Goal: Transaction & Acquisition: Book appointment/travel/reservation

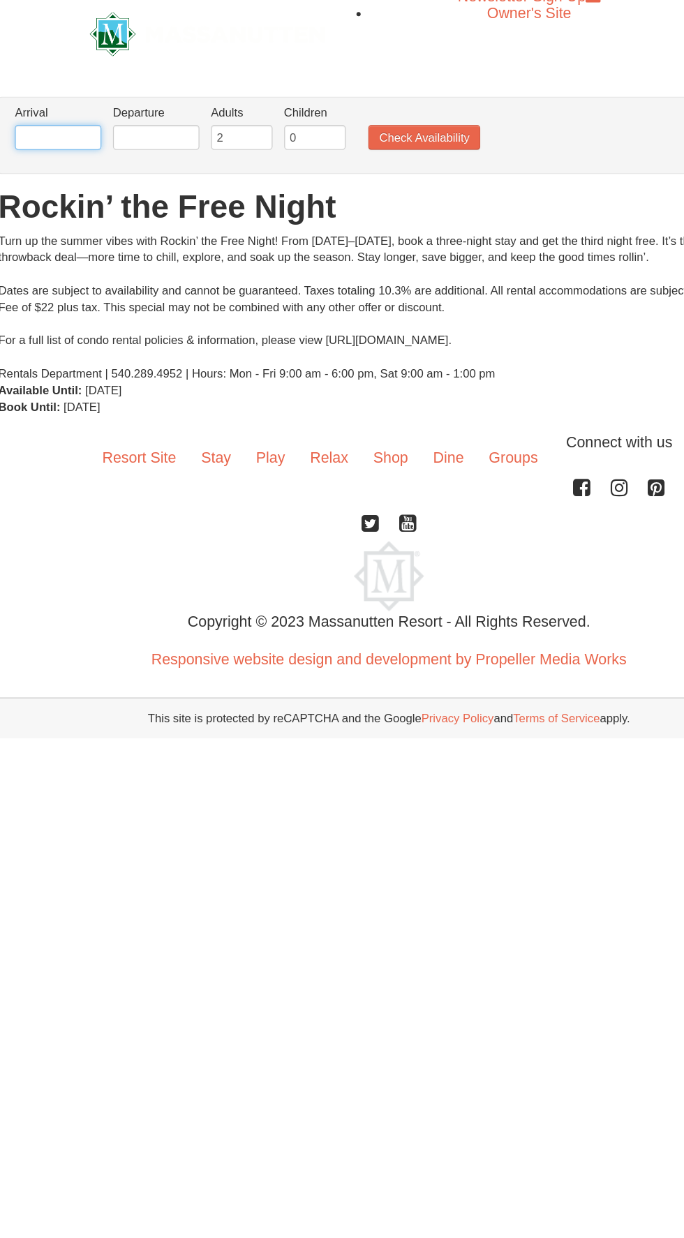
click at [73, 125] on input "text" at bounding box center [64, 125] width 73 height 21
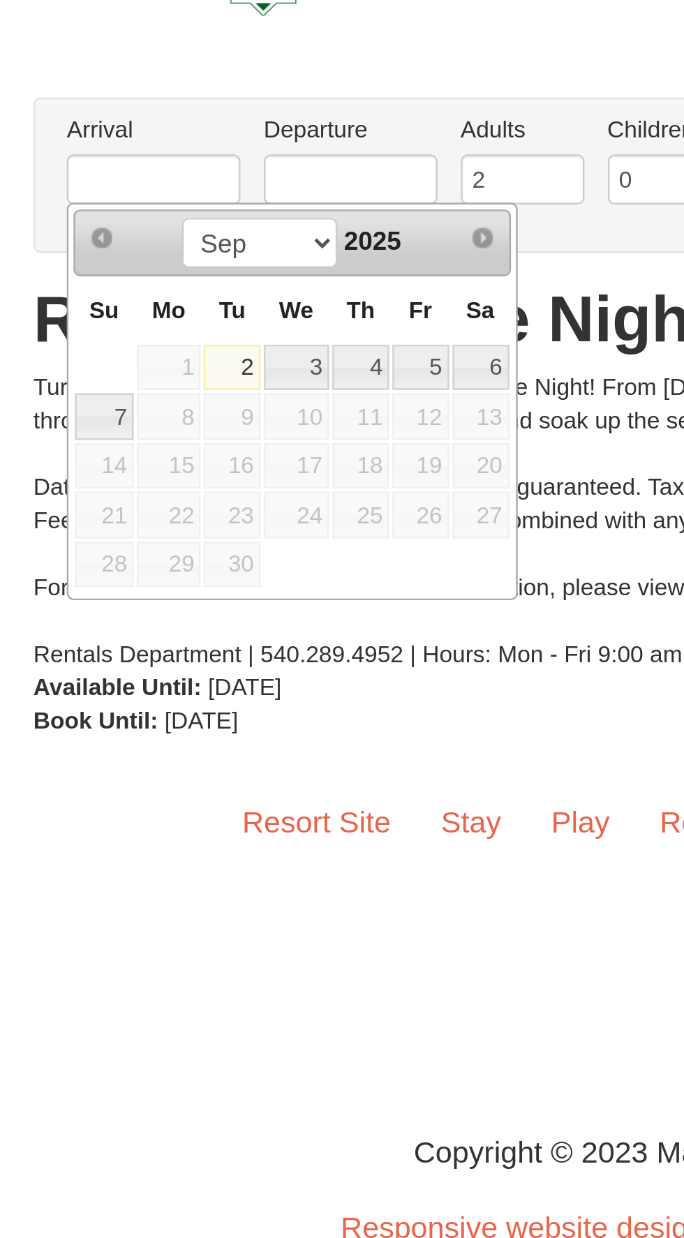
click at [123, 200] on link "3" at bounding box center [123, 205] width 27 height 20
type input "09/03/2025"
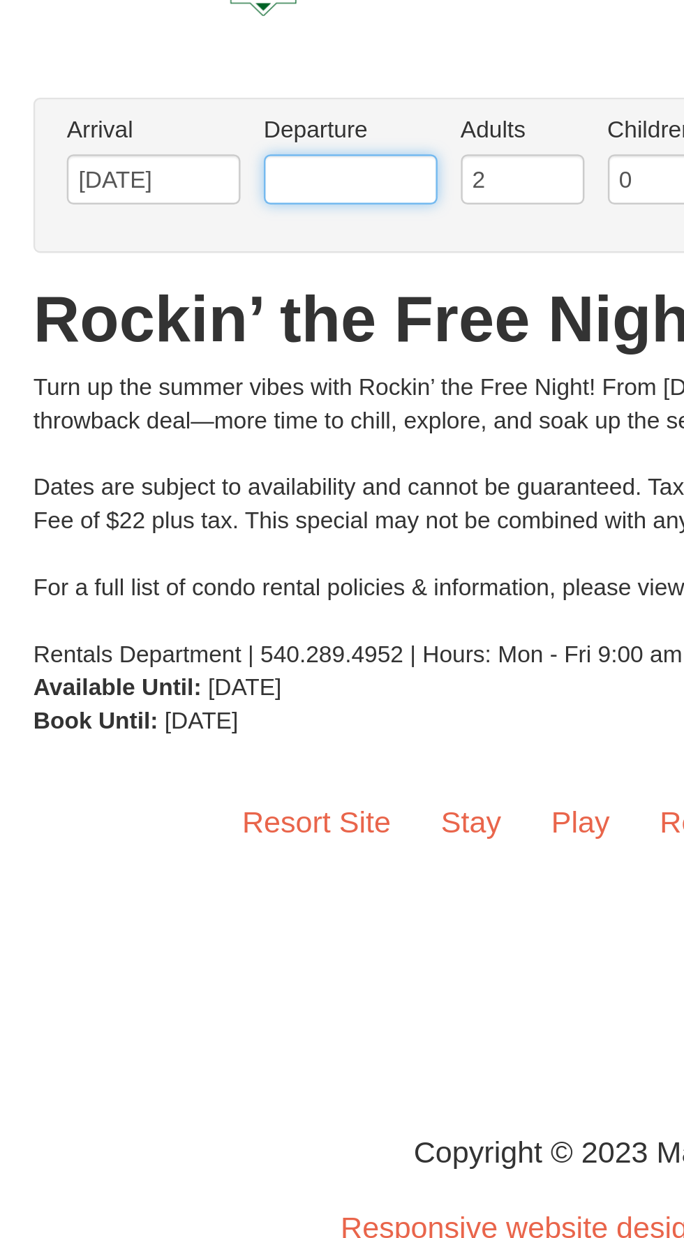
click at [157, 125] on input "text" at bounding box center [146, 125] width 73 height 21
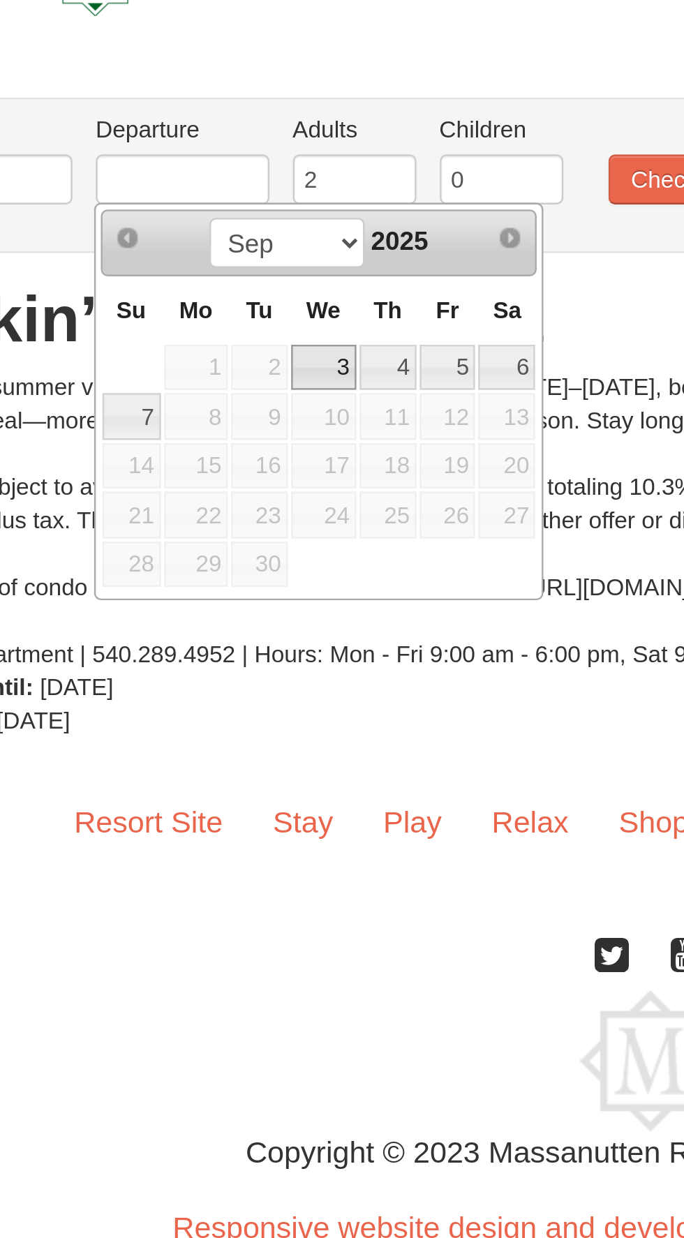
click at [287, 204] on link "6" at bounding box center [282, 205] width 24 height 20
type input "09/06/2025"
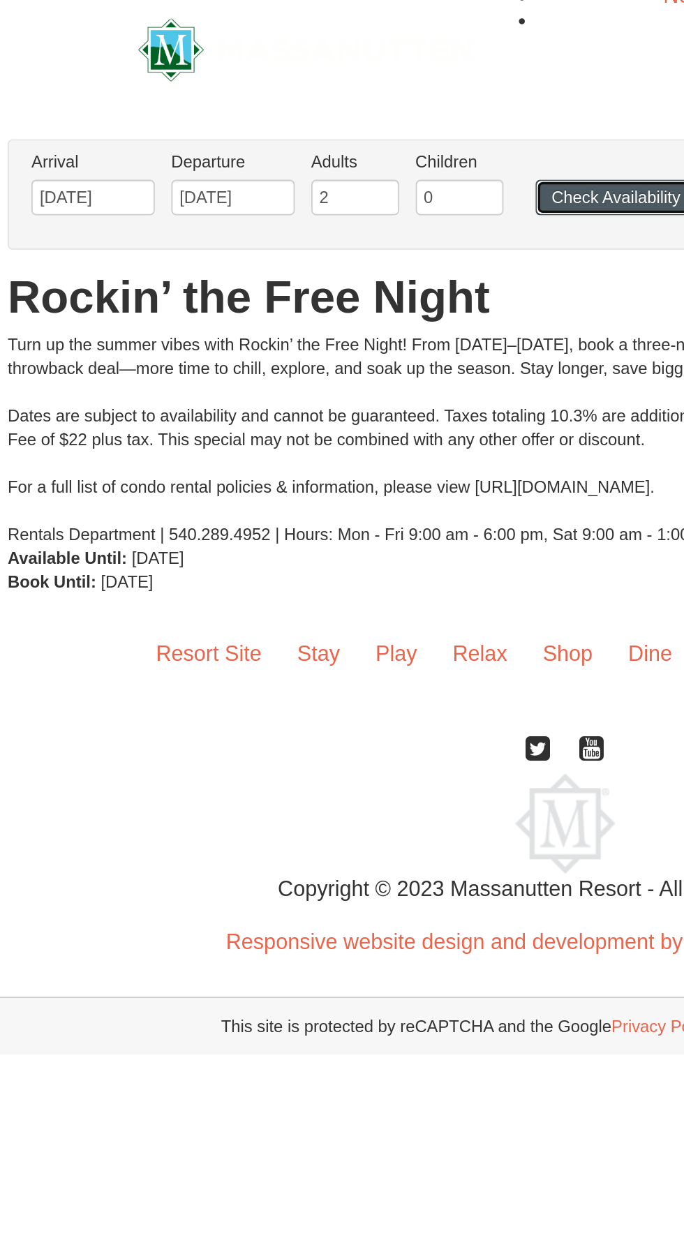
click at [373, 135] on button "Check Availability" at bounding box center [371, 125] width 94 height 21
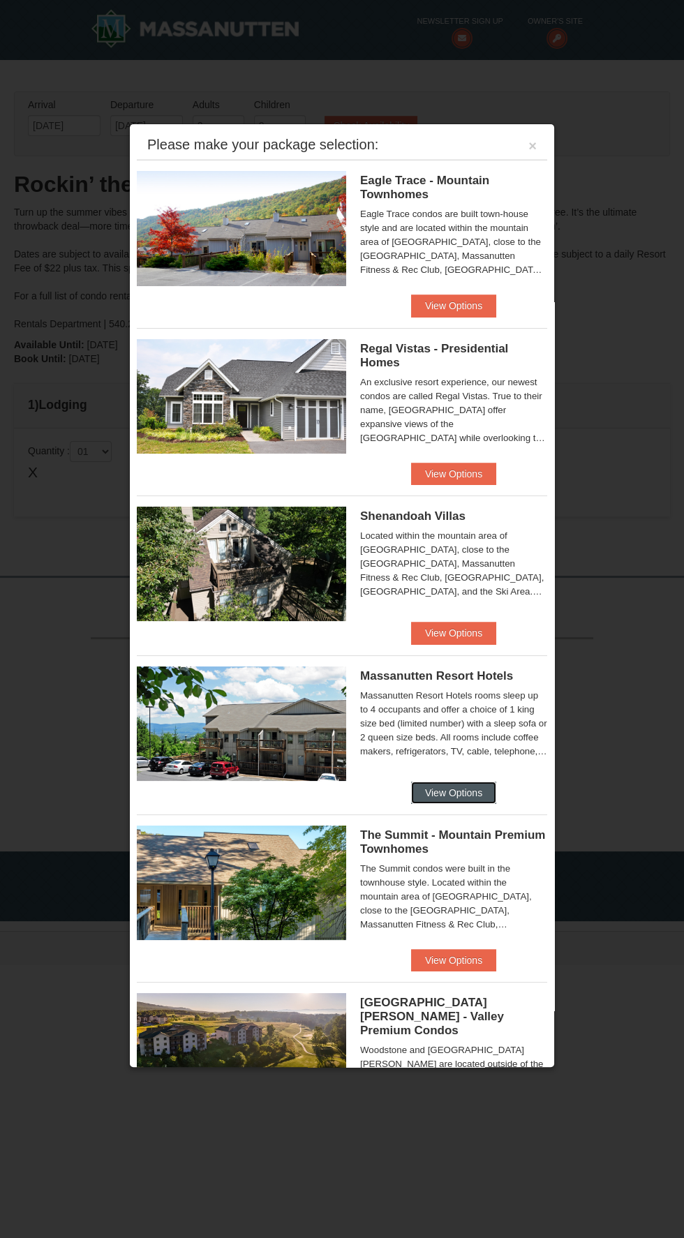
click at [484, 781] on button "View Options" at bounding box center [453, 792] width 85 height 22
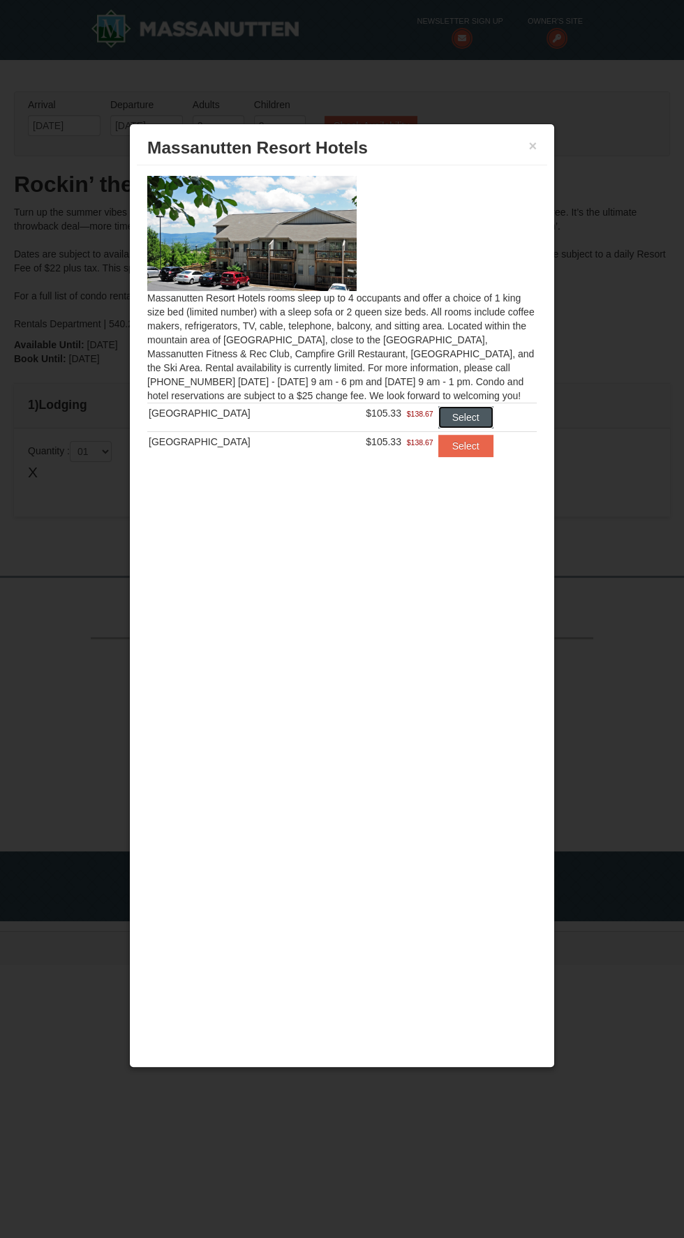
click at [467, 415] on button "Select" at bounding box center [465, 417] width 55 height 22
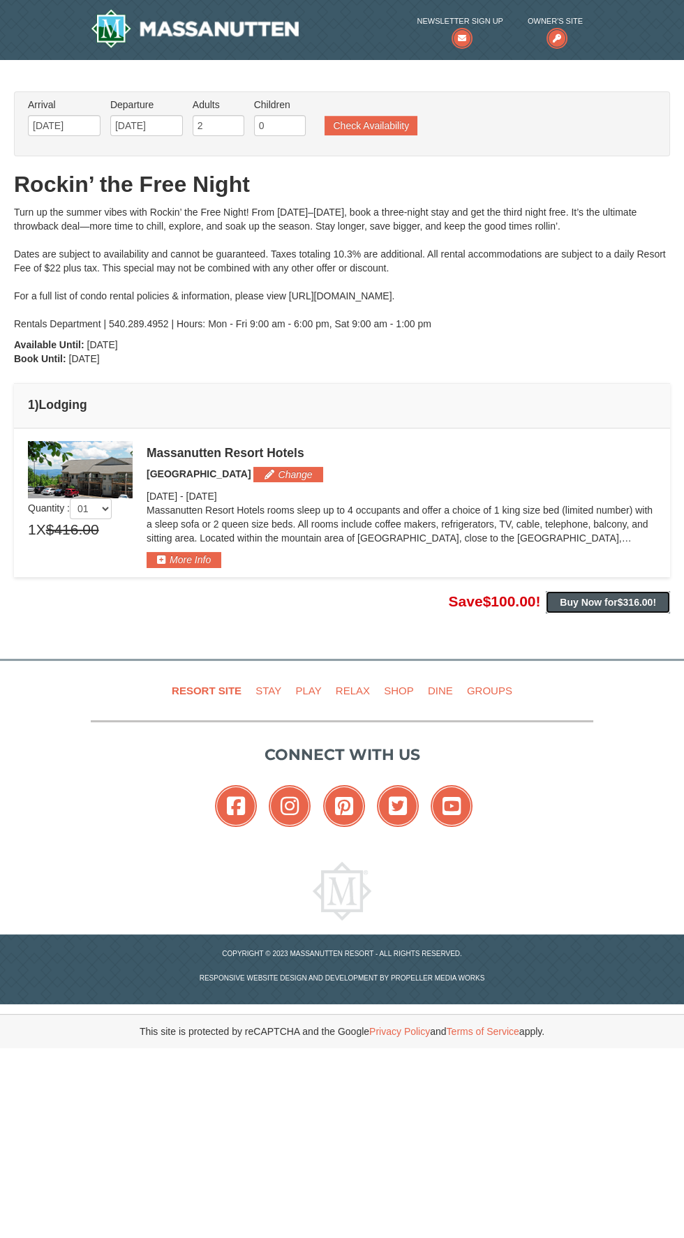
click at [599, 601] on strong "Buy Now for $316.00 !" at bounding box center [608, 602] width 96 height 11
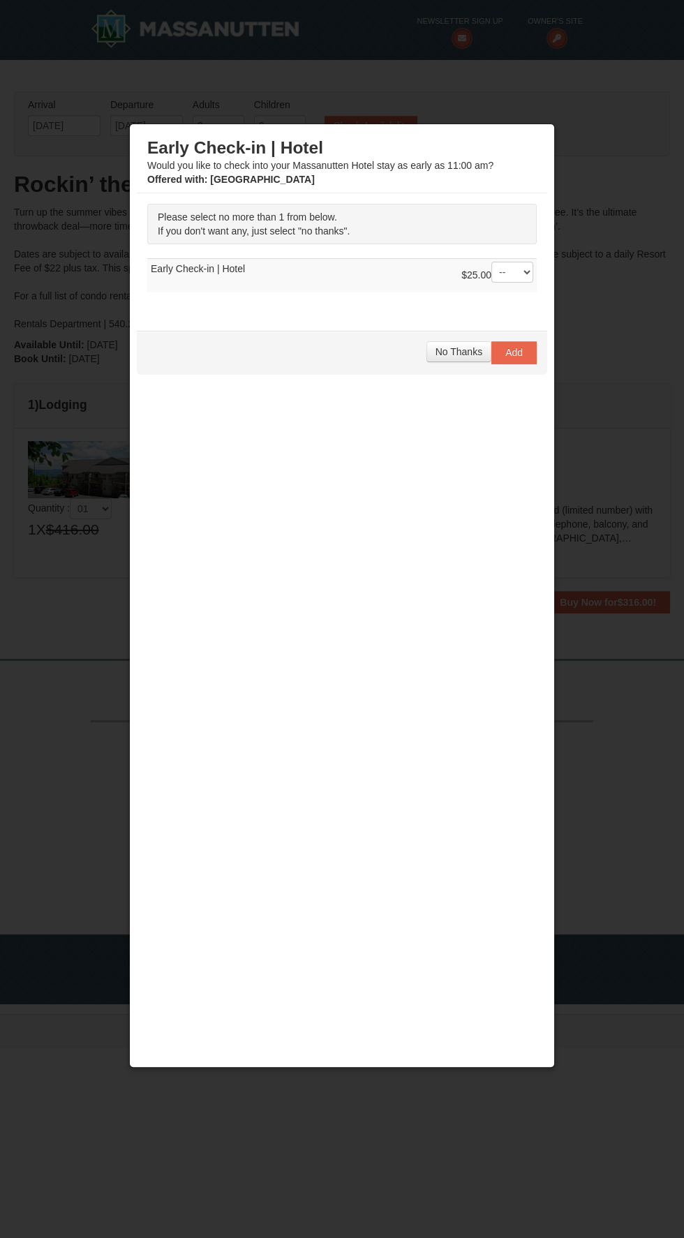
click at [589, 680] on div at bounding box center [342, 619] width 684 height 1238
click at [455, 347] on span "No Thanks" at bounding box center [458, 351] width 47 height 11
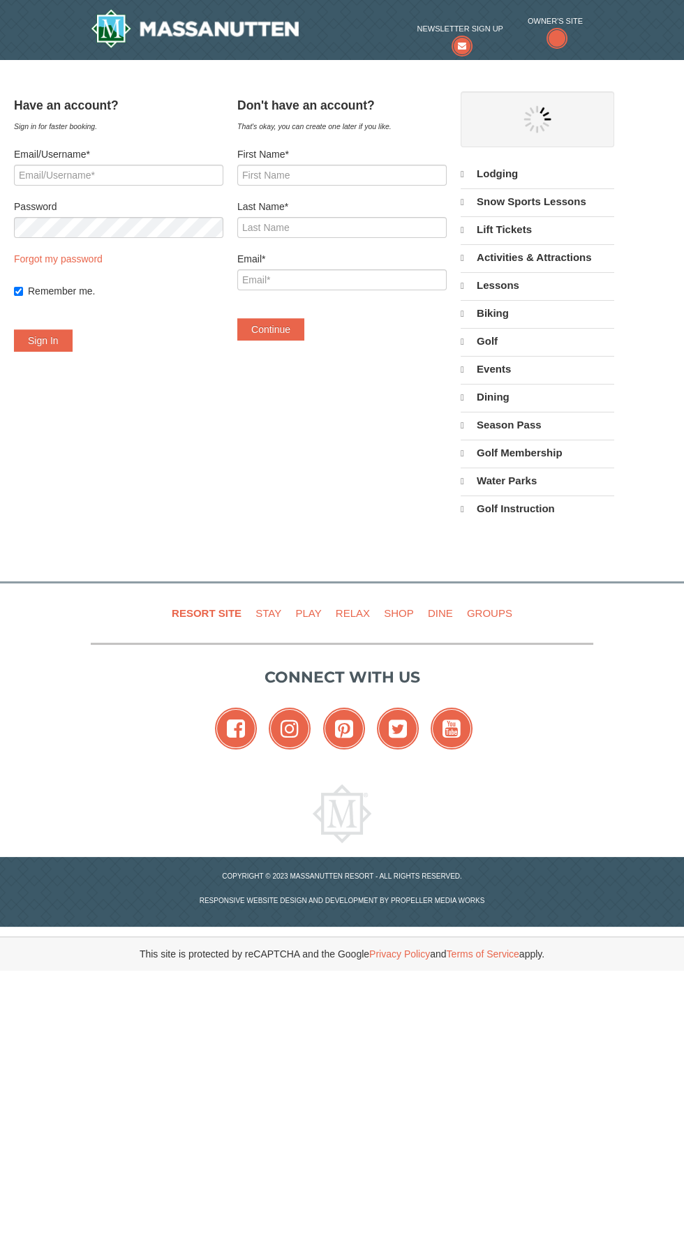
select select "9"
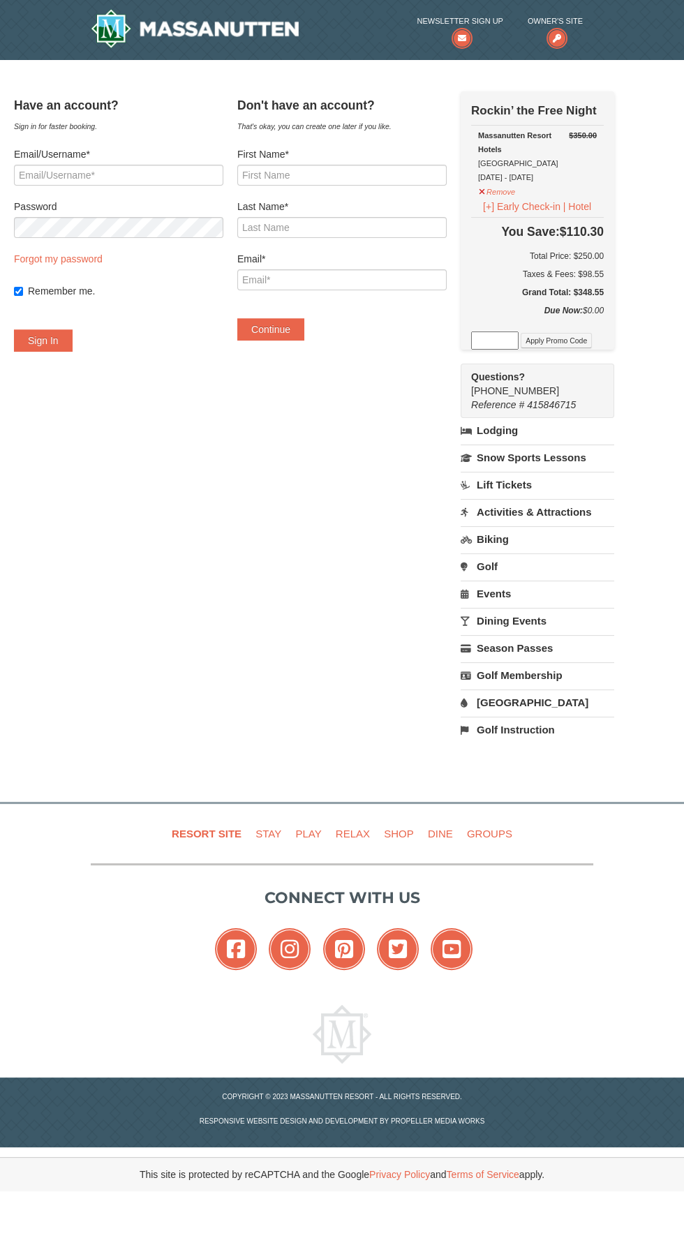
click at [533, 700] on link "Water Park" at bounding box center [536, 702] width 153 height 26
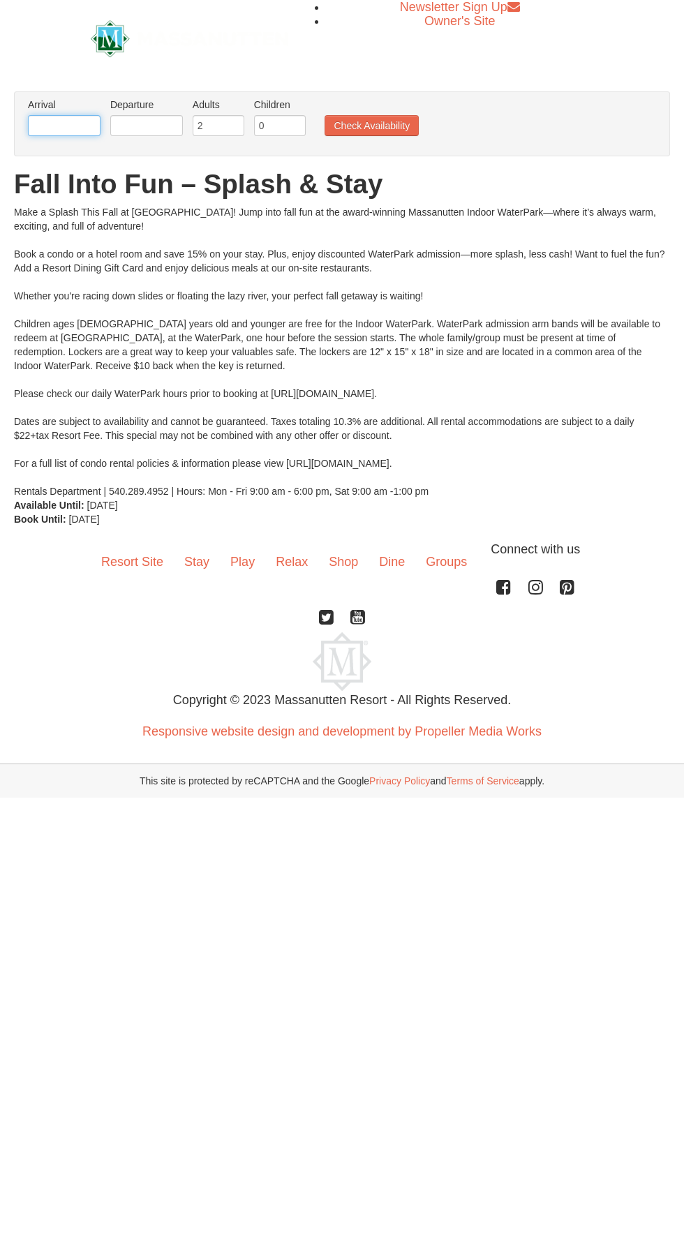
click at [86, 125] on input "text" at bounding box center [64, 125] width 73 height 21
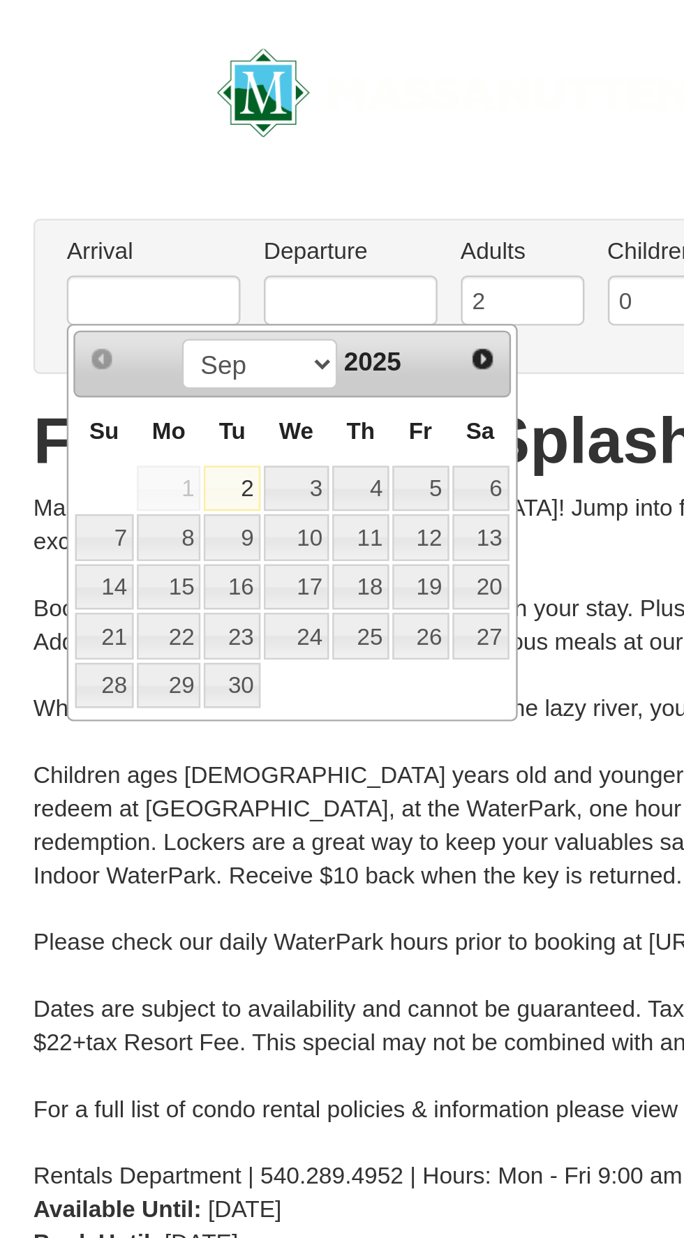
click at [133, 198] on link "3" at bounding box center [123, 205] width 27 height 20
type input "[DATE]"
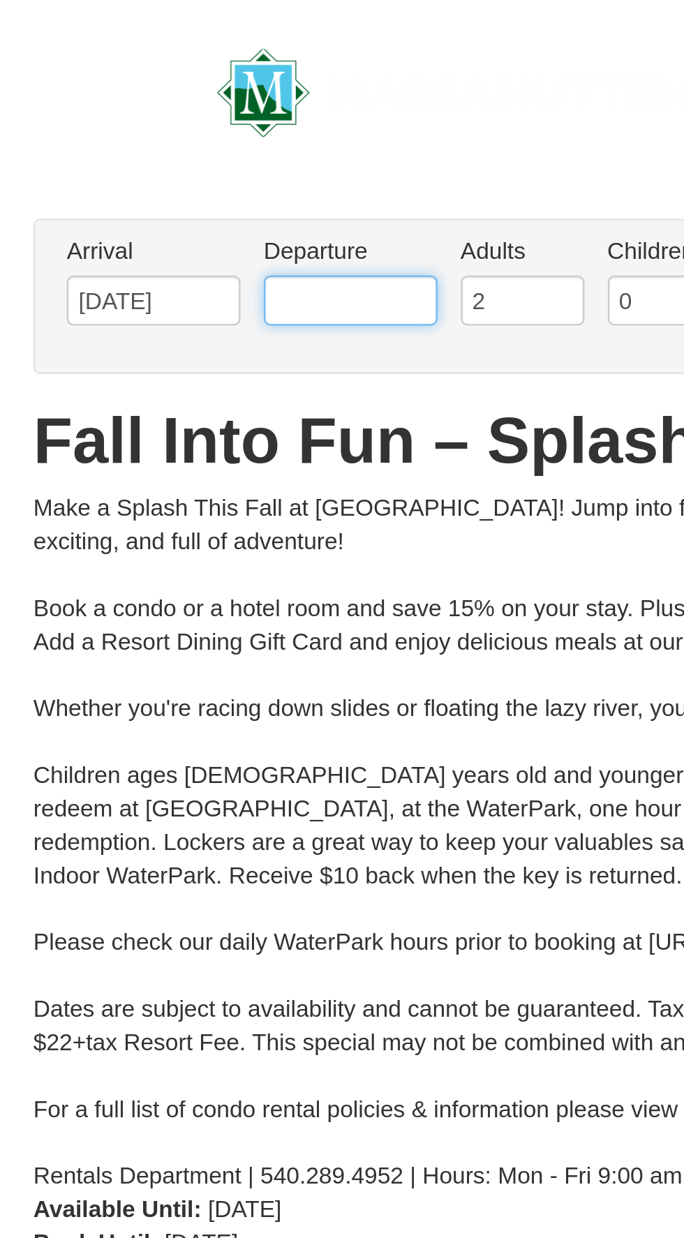
click at [166, 126] on input "text" at bounding box center [146, 125] width 73 height 21
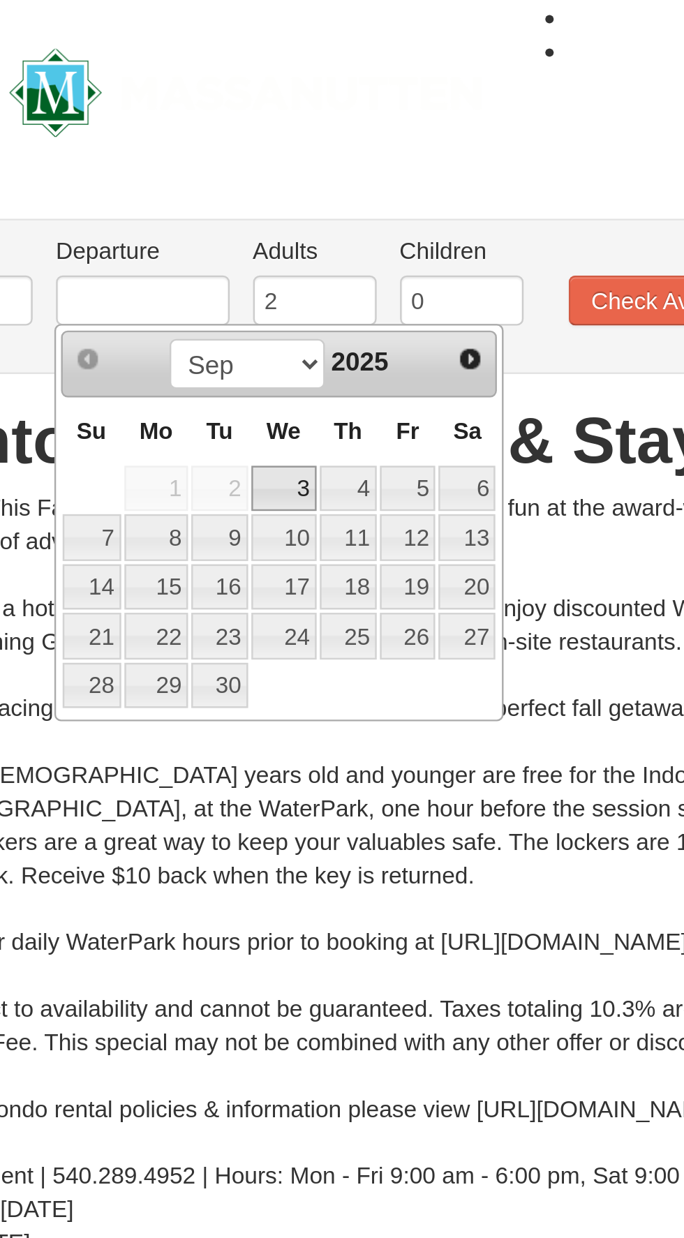
click at [260, 202] on link "5" at bounding box center [258, 205] width 24 height 20
type input "[DATE]"
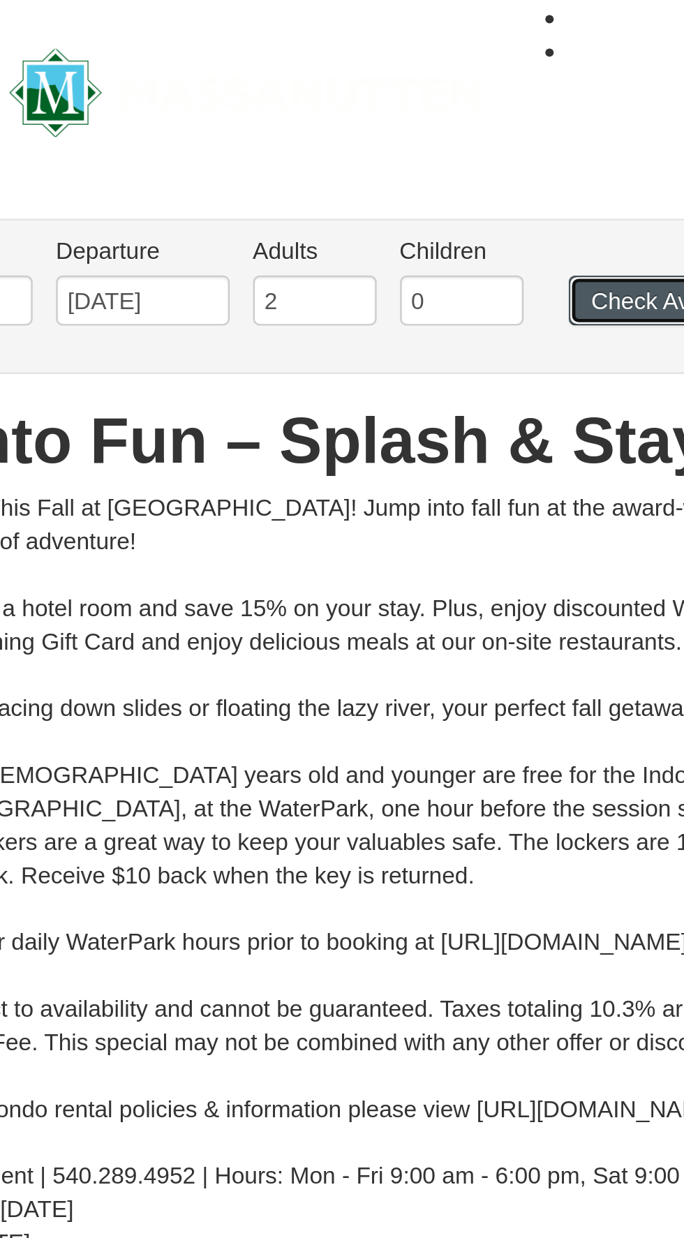
click at [345, 132] on button "Check Availability" at bounding box center [371, 125] width 94 height 21
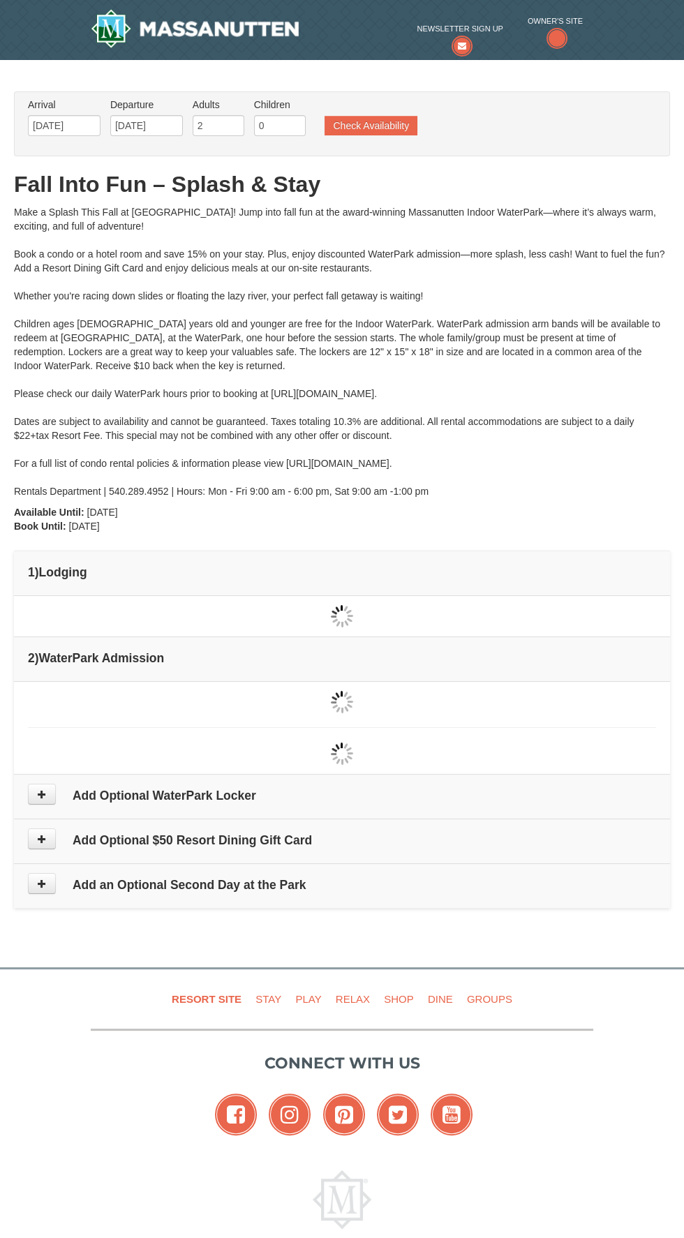
type input "[DATE]"
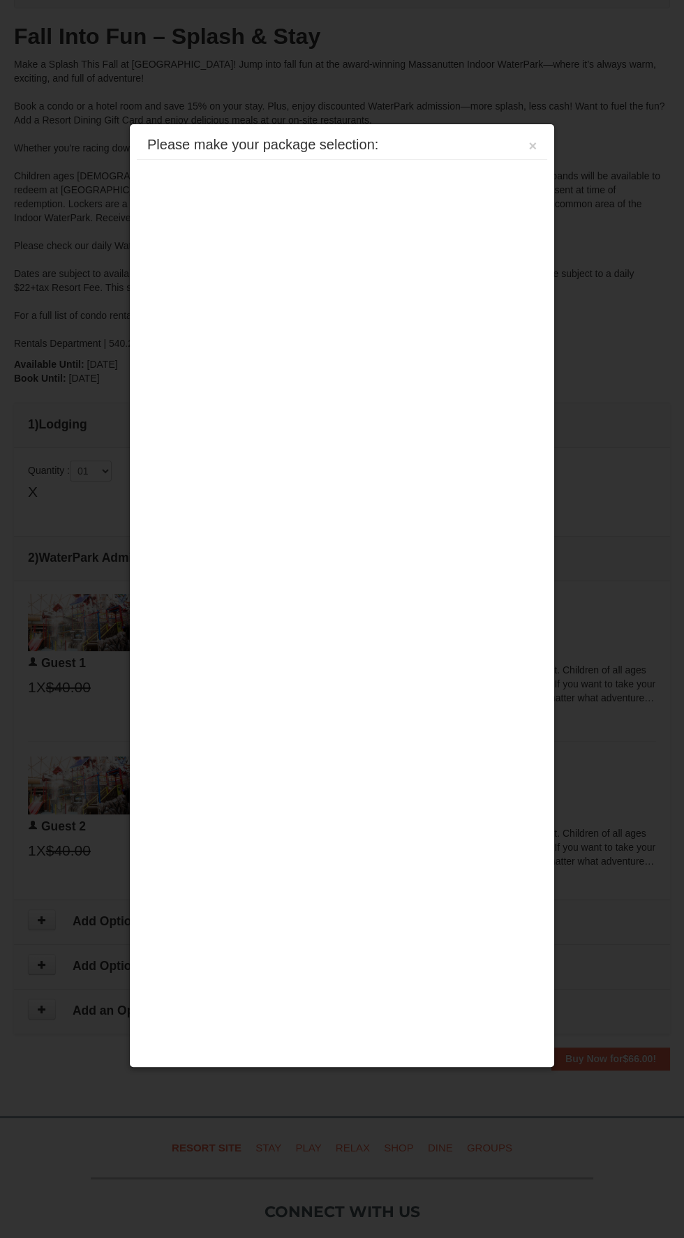
scroll to position [411, 0]
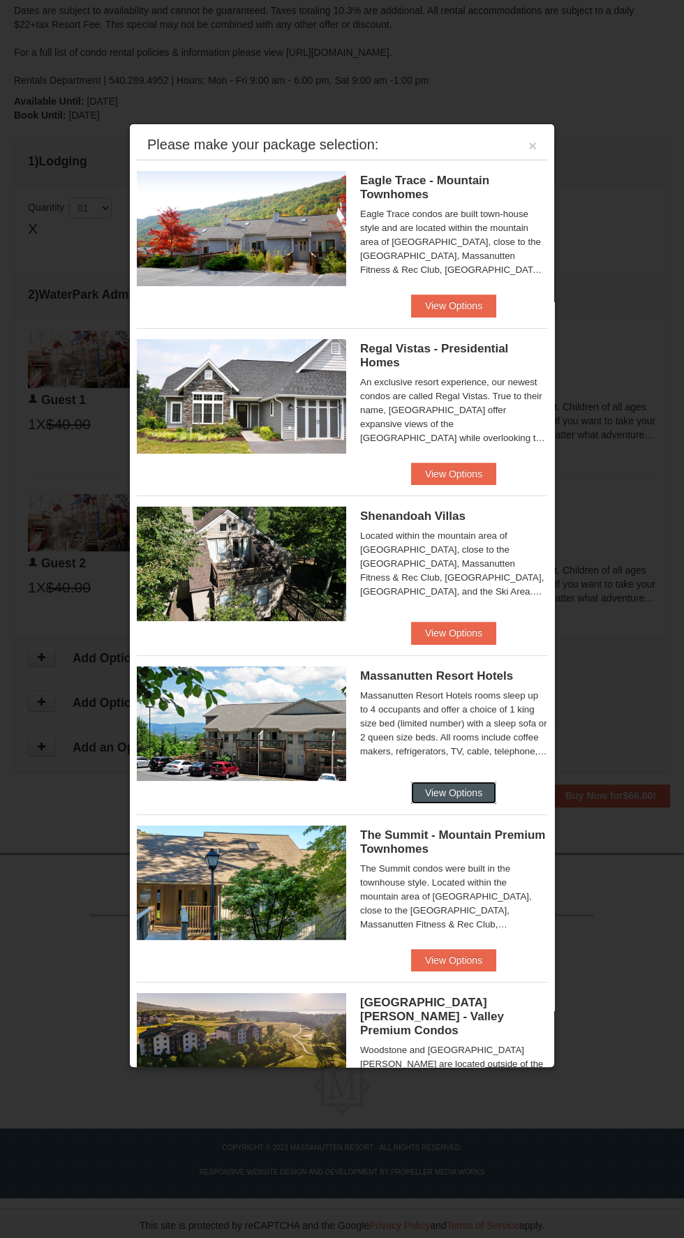
click at [487, 795] on button "View Options" at bounding box center [453, 792] width 85 height 22
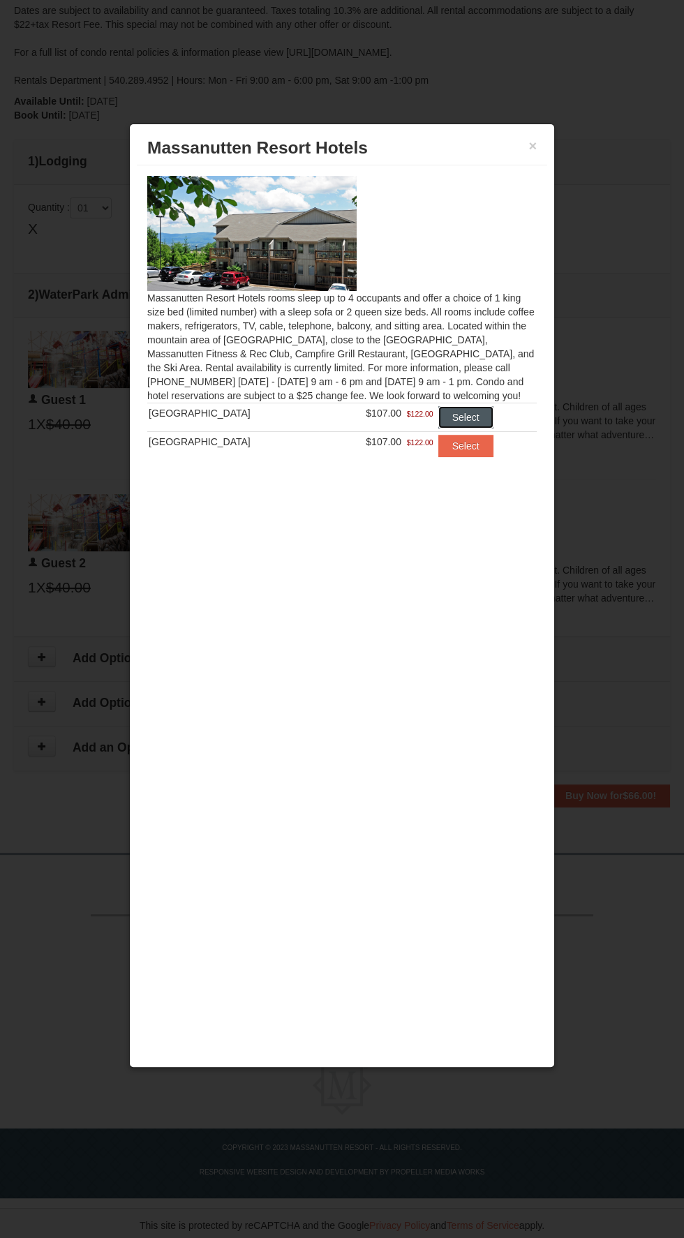
click at [471, 411] on button "Select" at bounding box center [465, 417] width 55 height 22
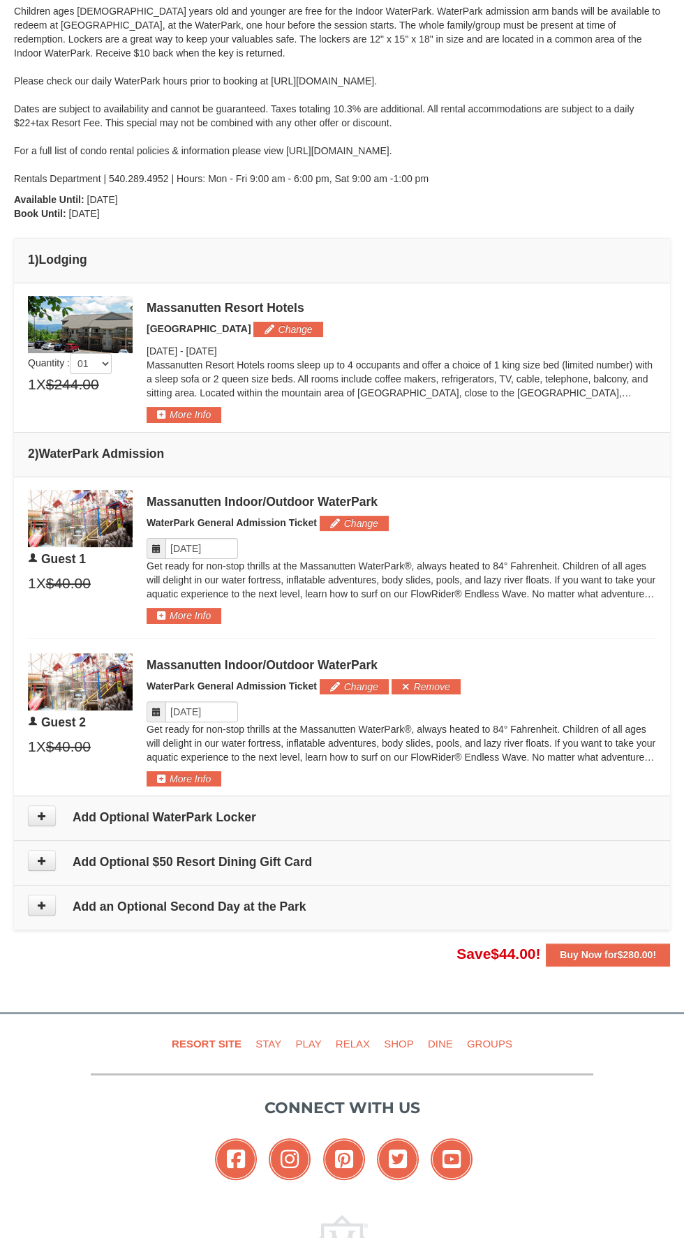
scroll to position [314, 0]
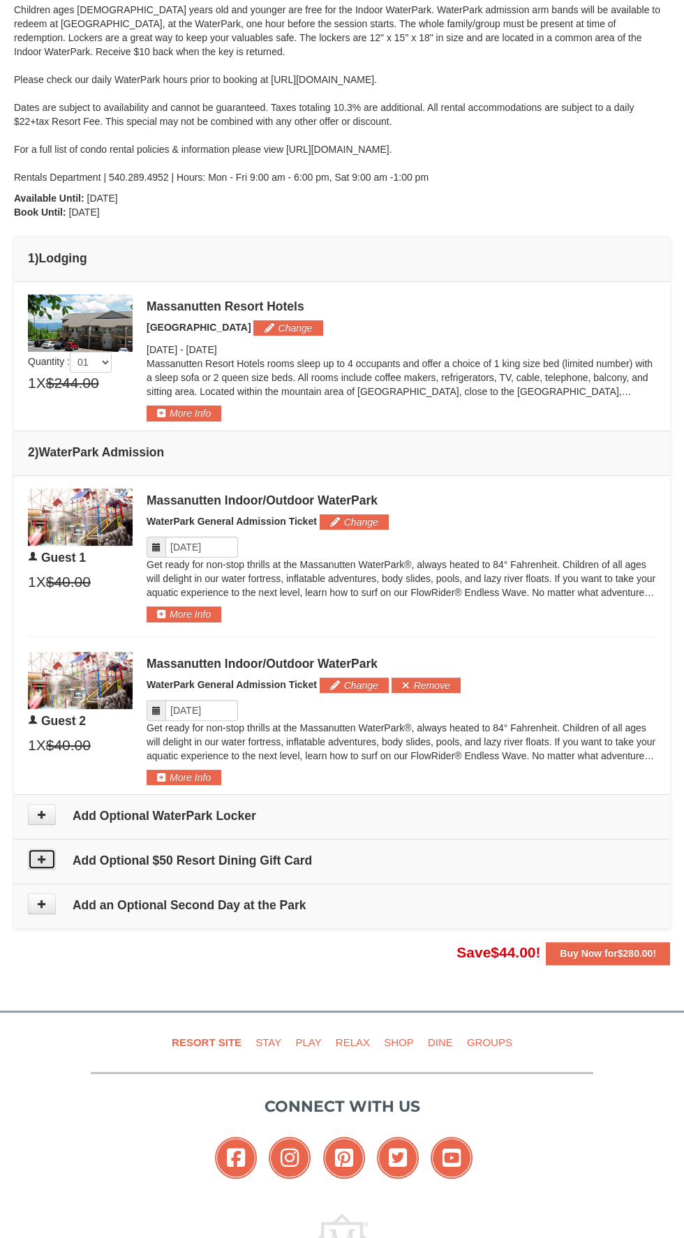
click at [44, 854] on icon at bounding box center [42, 859] width 10 height 10
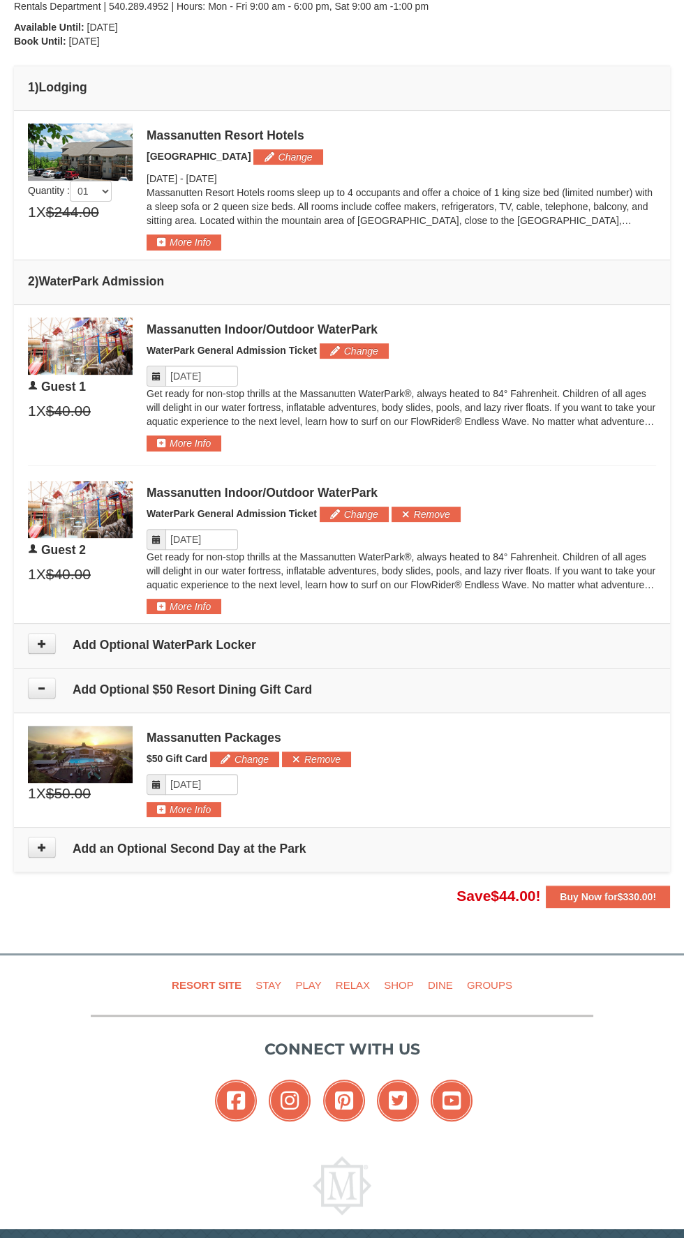
scroll to position [486, 0]
click at [41, 683] on icon at bounding box center [42, 687] width 10 height 10
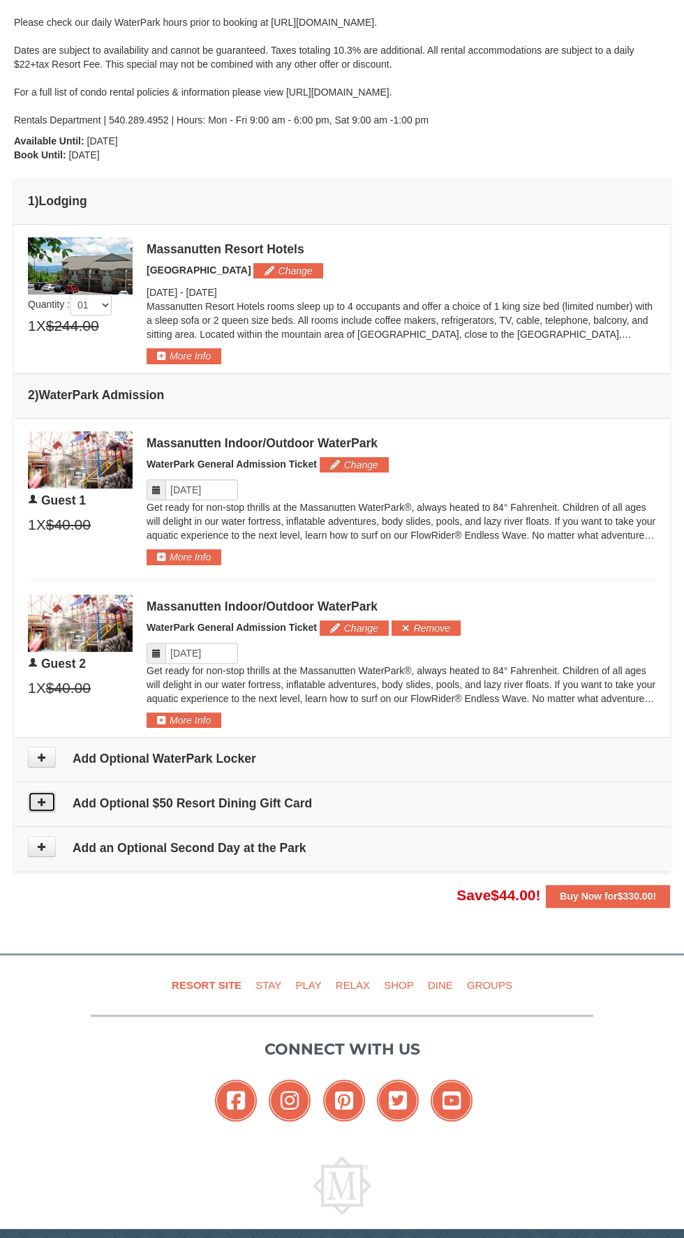
click at [40, 797] on icon at bounding box center [42, 802] width 10 height 10
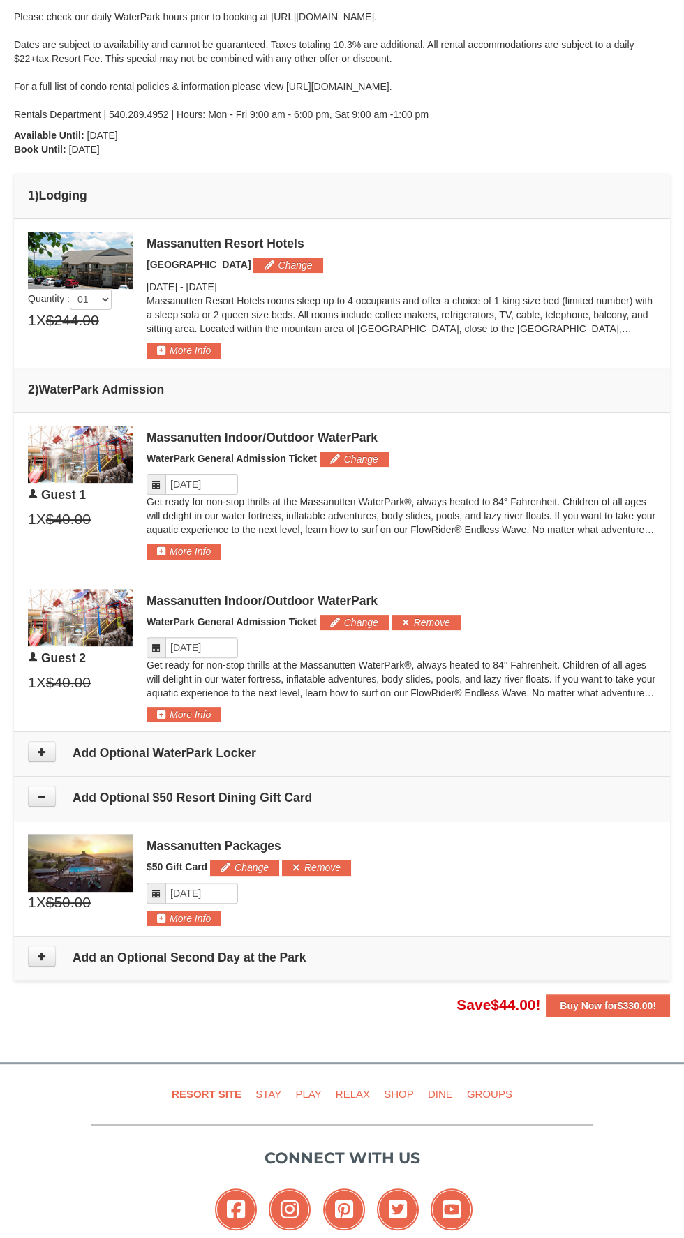
scroll to position [486, 0]
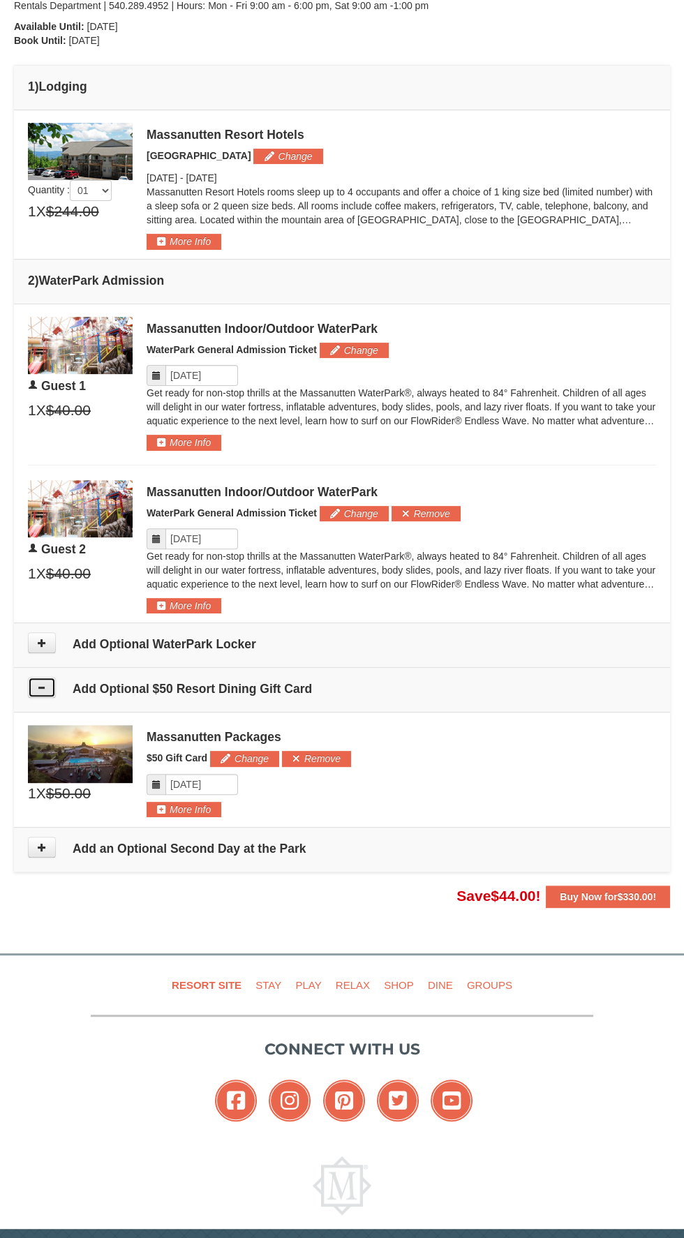
click at [41, 683] on icon at bounding box center [42, 687] width 10 height 10
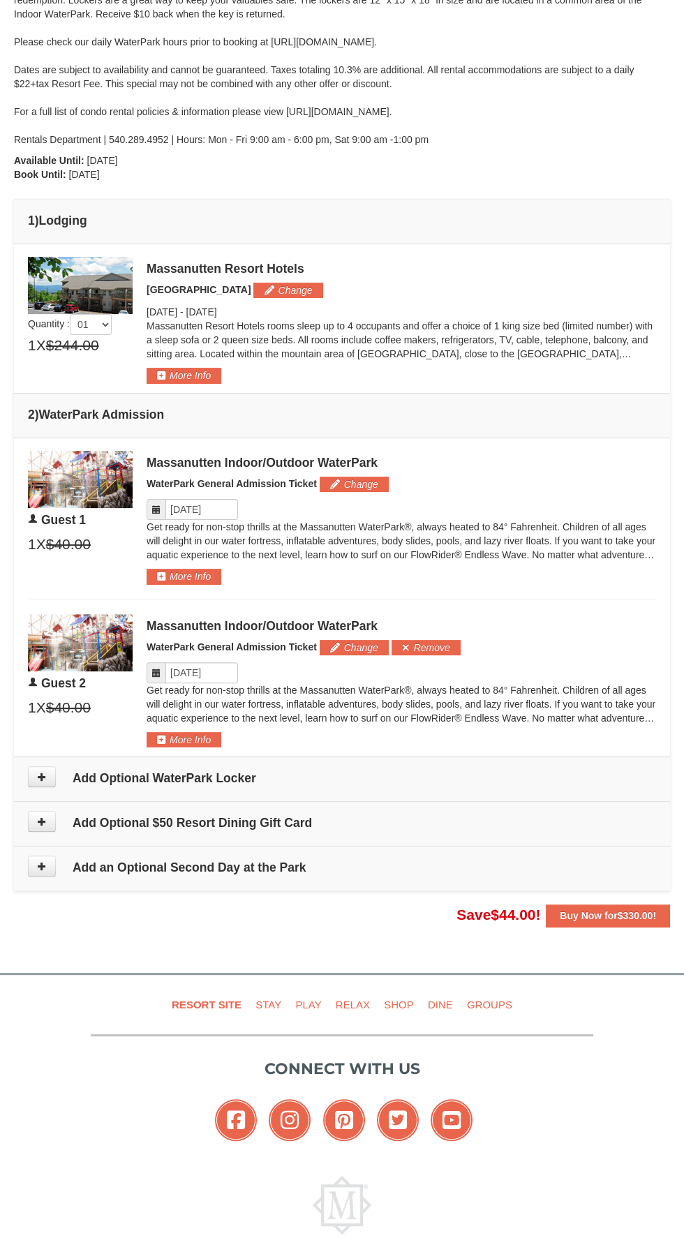
scroll to position [340, 0]
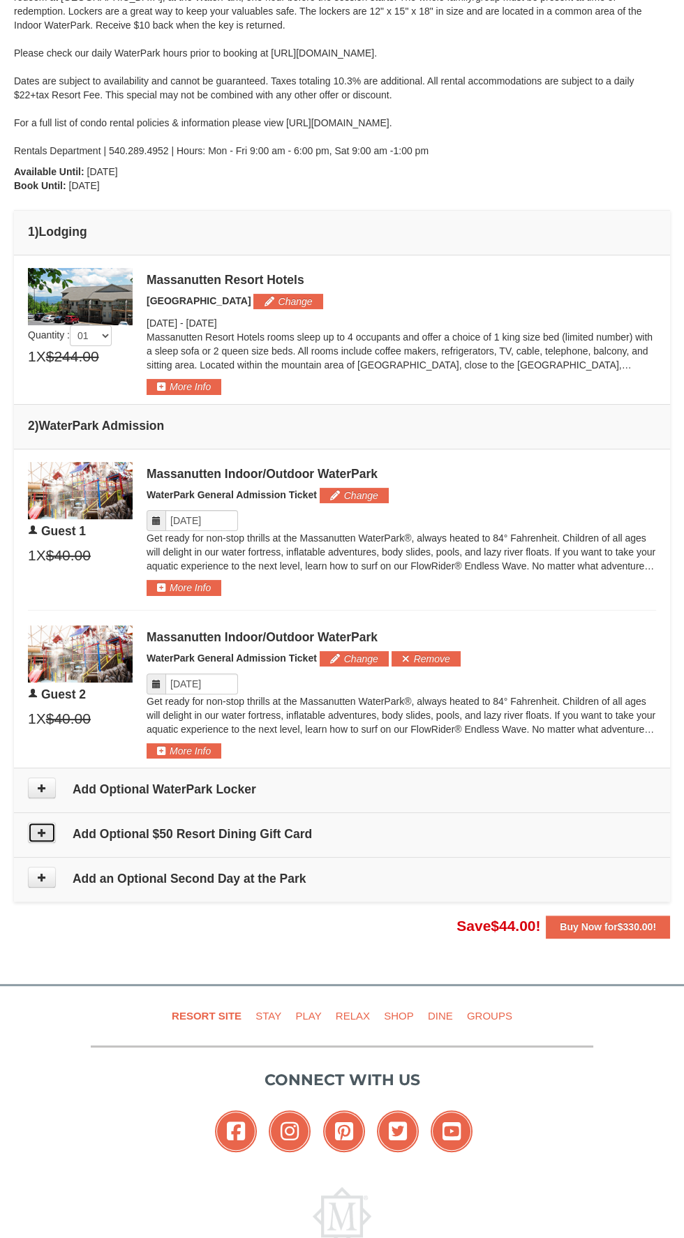
click at [41, 828] on icon at bounding box center [42, 832] width 10 height 10
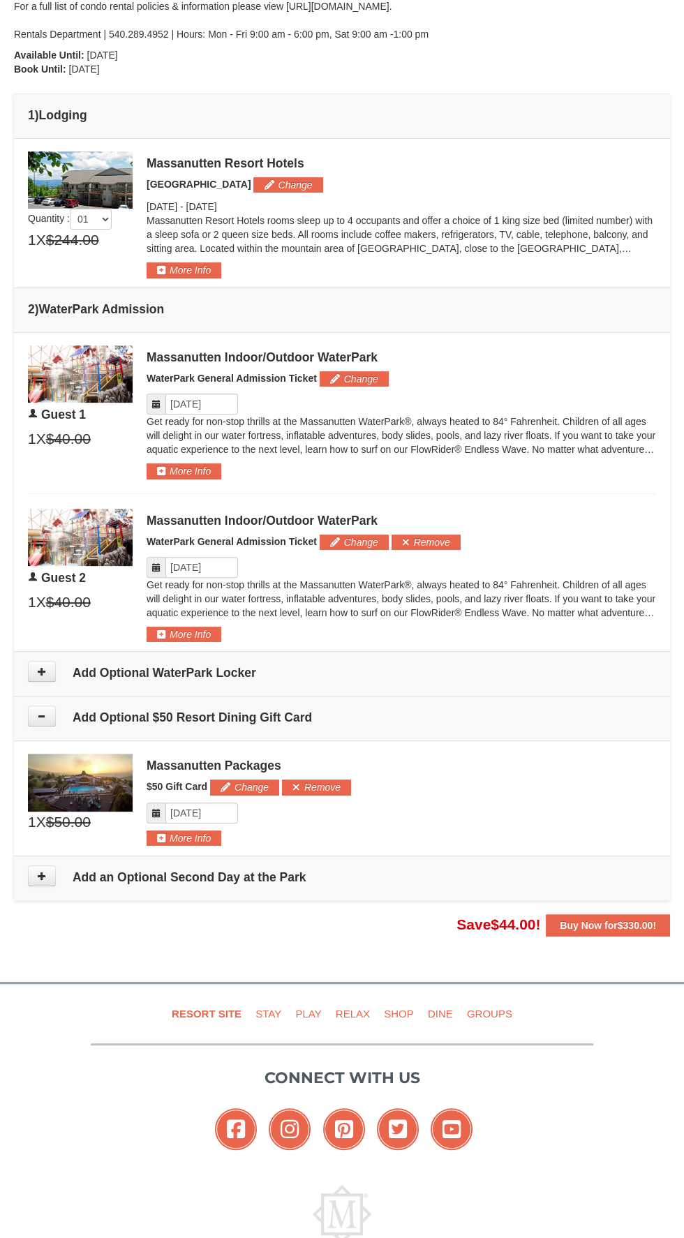
scroll to position [586, 0]
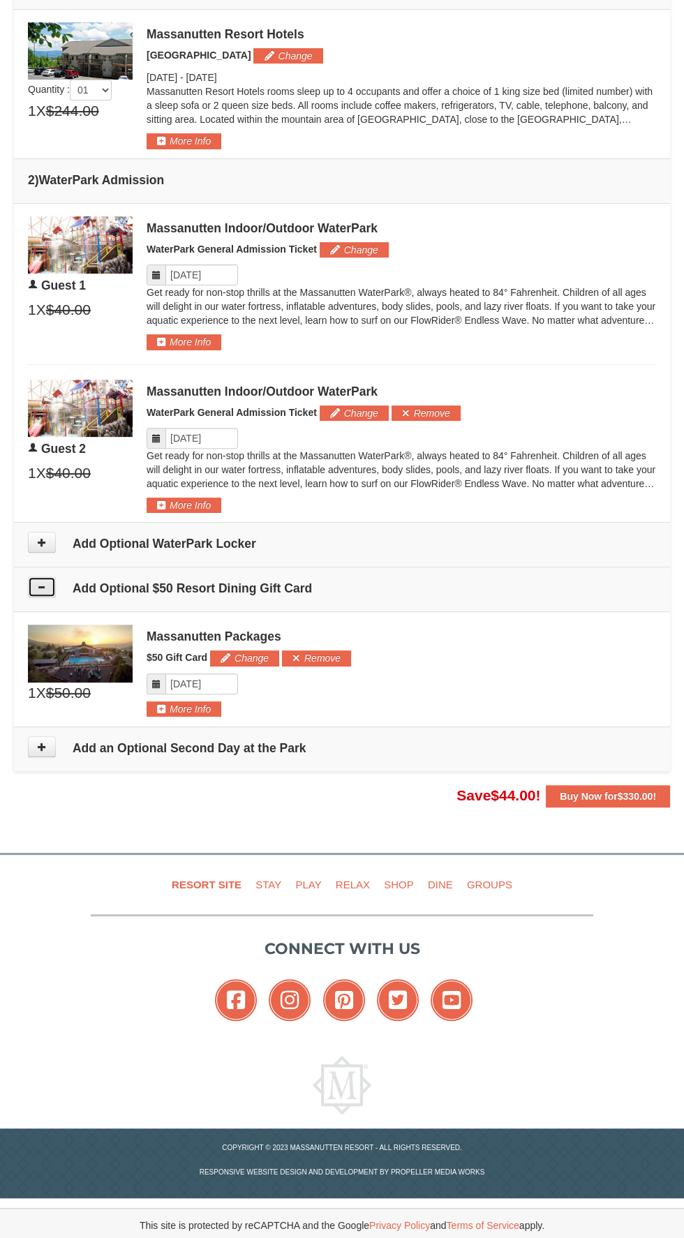
click at [48, 583] on button at bounding box center [42, 586] width 28 height 21
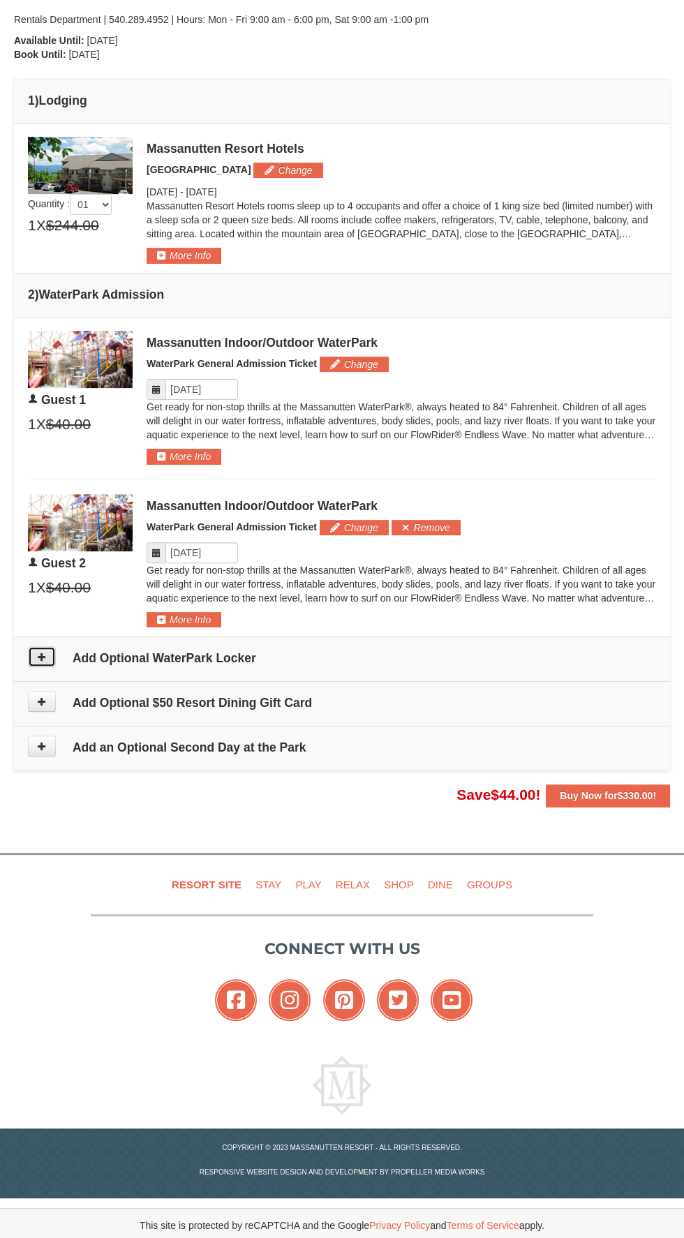
click at [54, 653] on button at bounding box center [42, 656] width 28 height 21
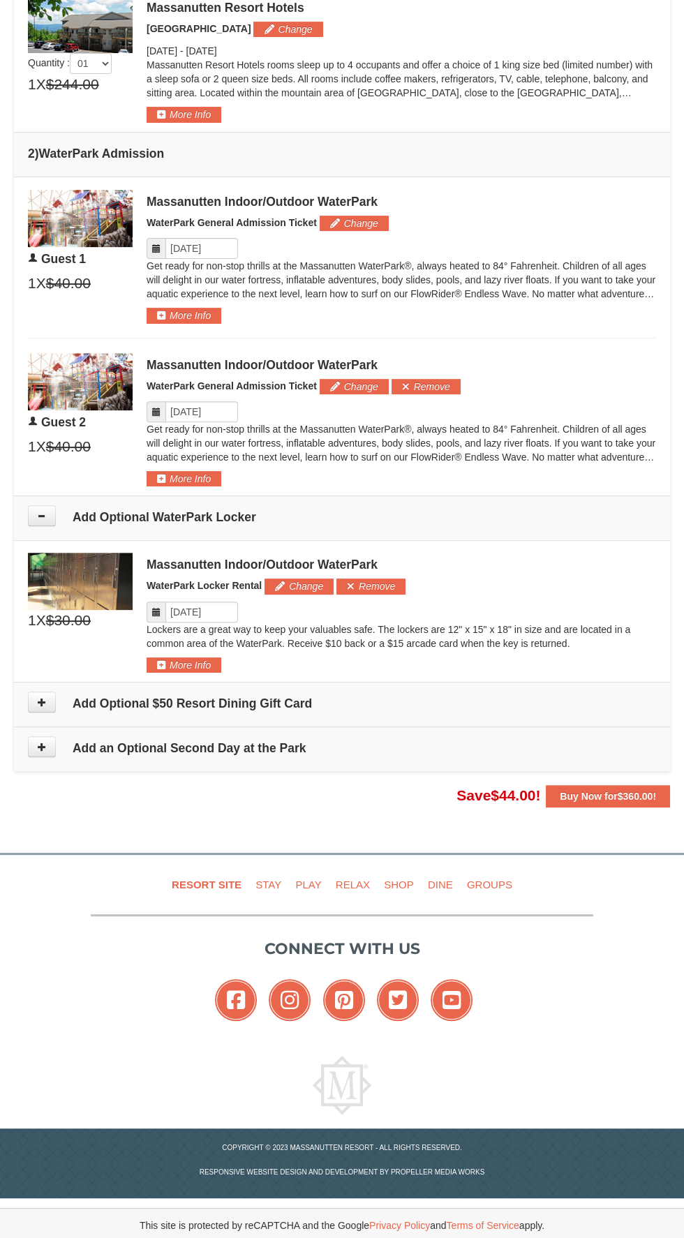
scroll to position [613, 0]
click at [41, 512] on icon at bounding box center [42, 515] width 10 height 10
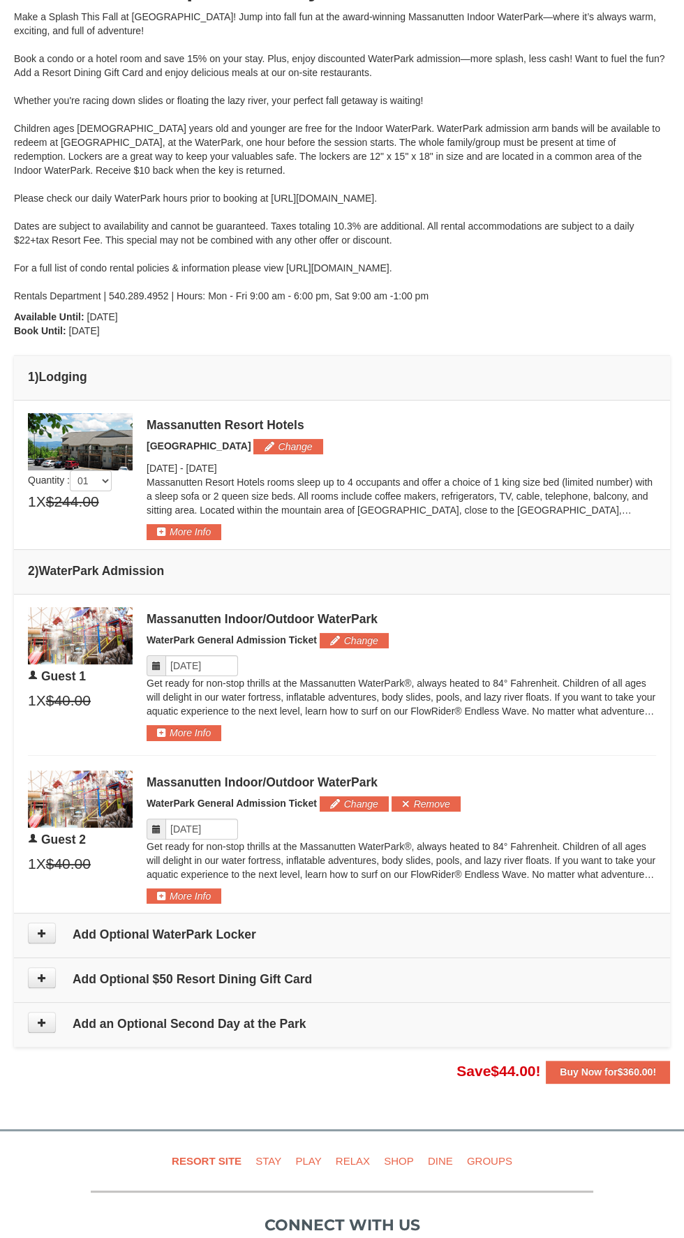
scroll to position [0, 0]
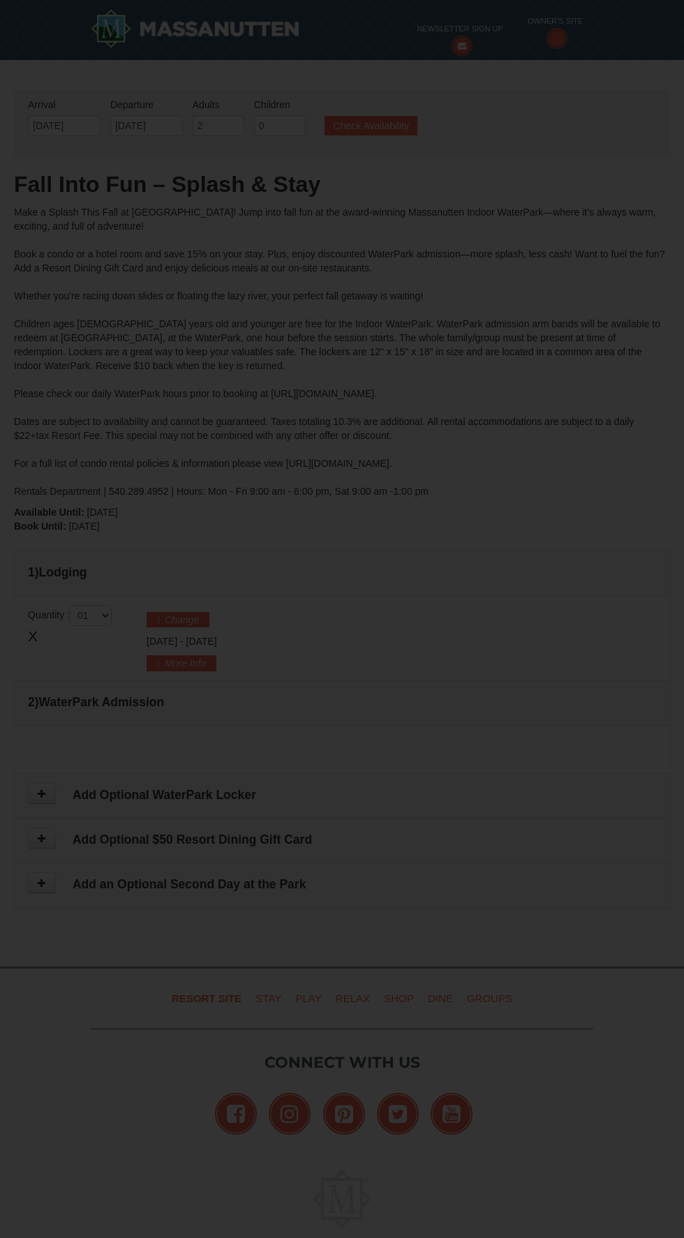
type input "[DATE]"
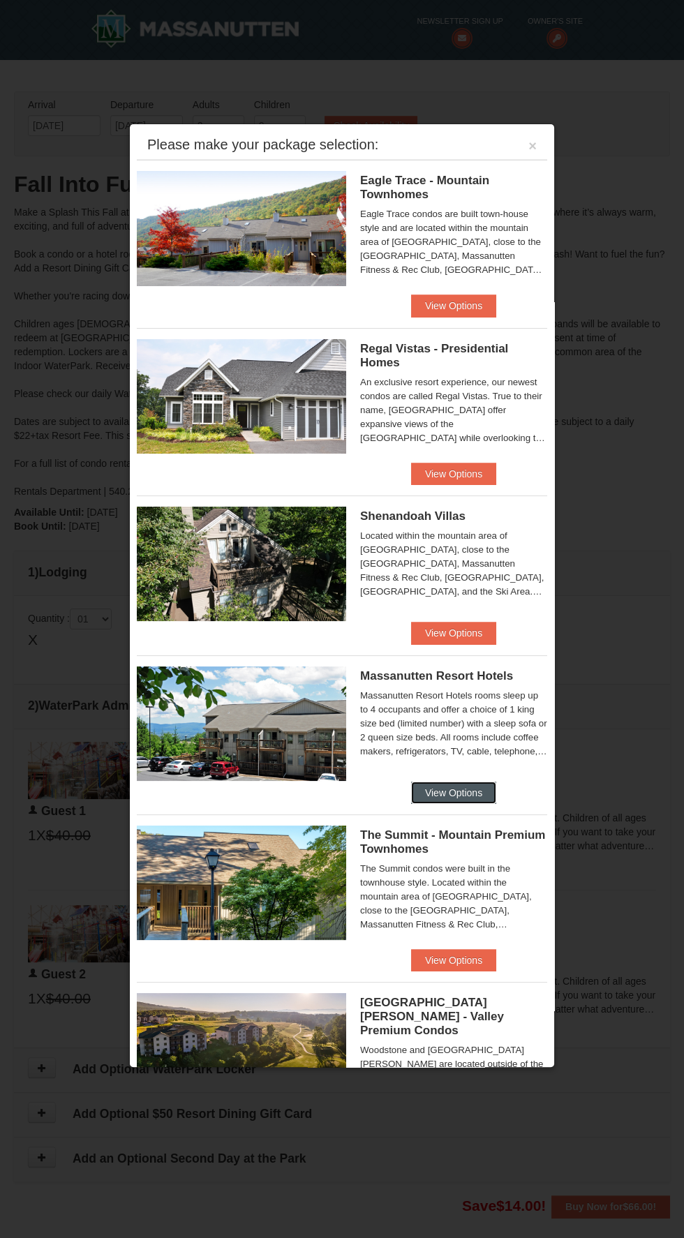
click at [458, 786] on button "View Options" at bounding box center [453, 792] width 85 height 22
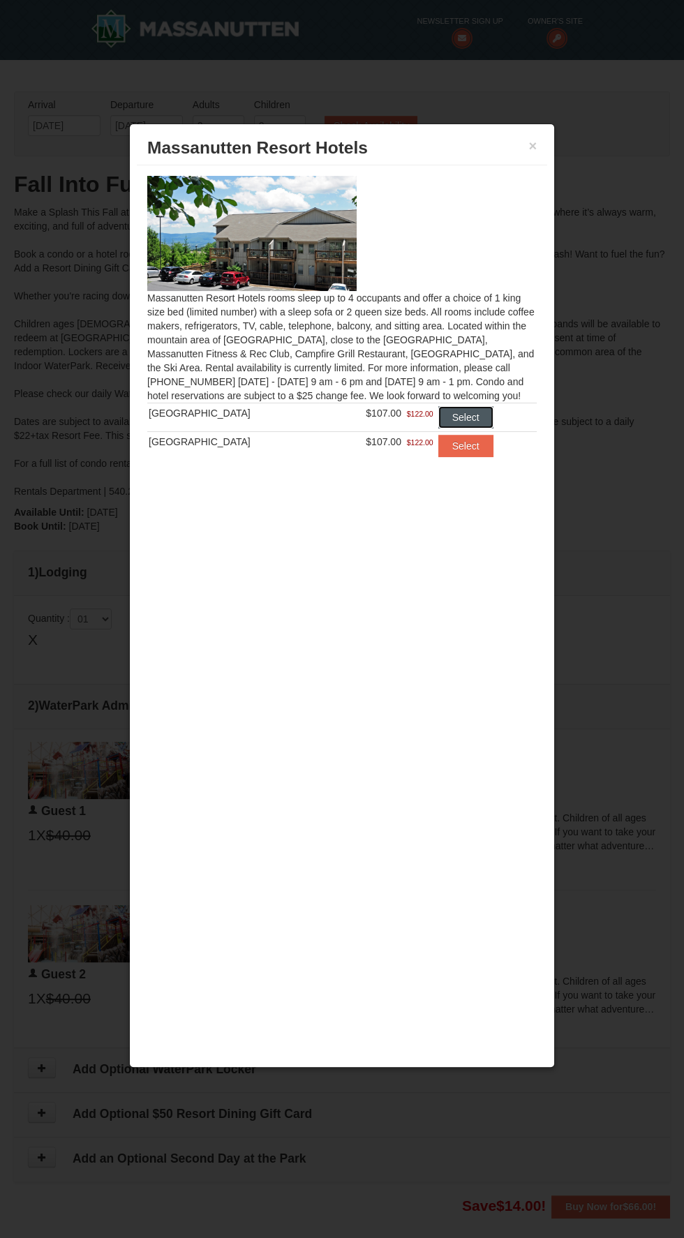
click at [475, 415] on button "Select" at bounding box center [465, 417] width 55 height 22
